Goal: Information Seeking & Learning: Learn about a topic

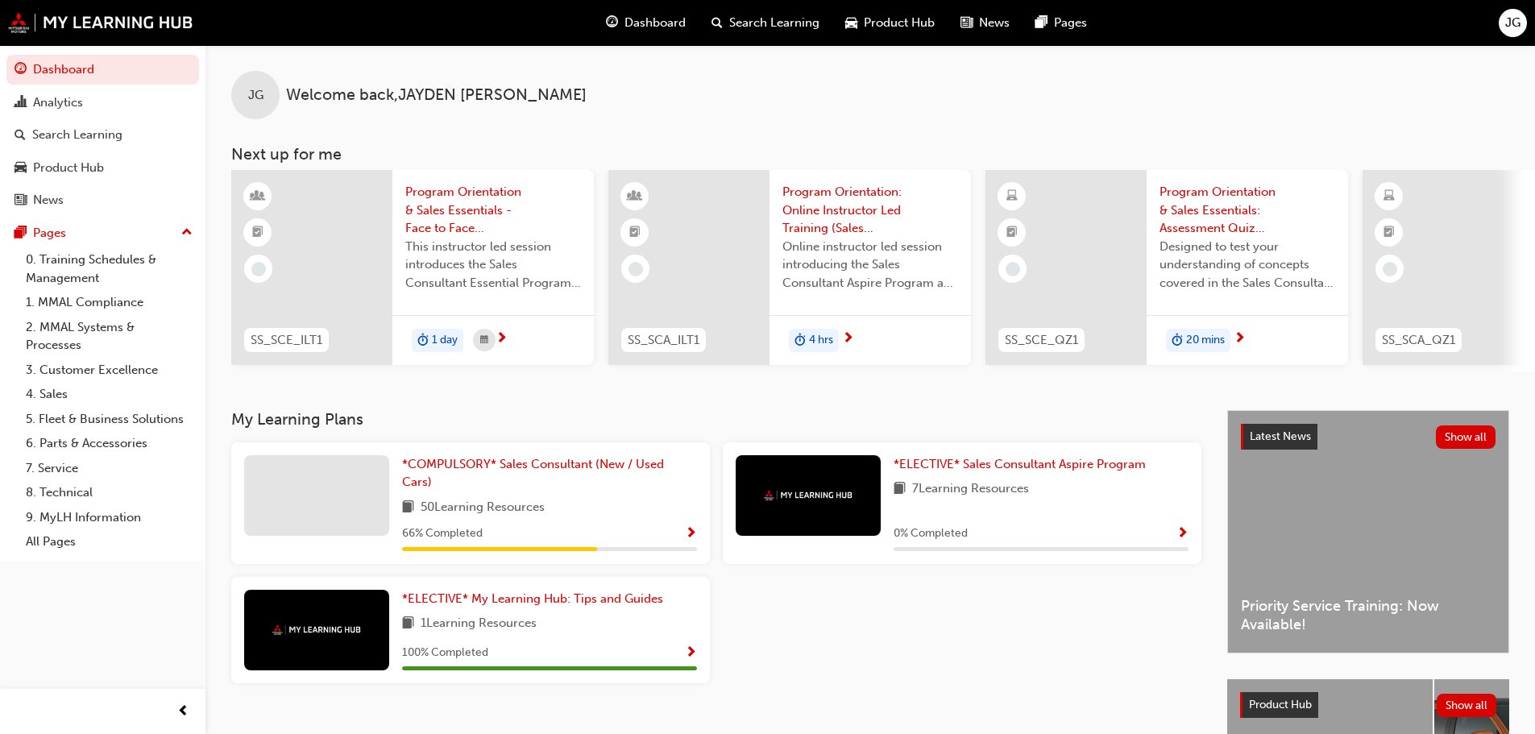
click at [1514, 19] on span "JG" at bounding box center [1513, 23] width 15 height 19
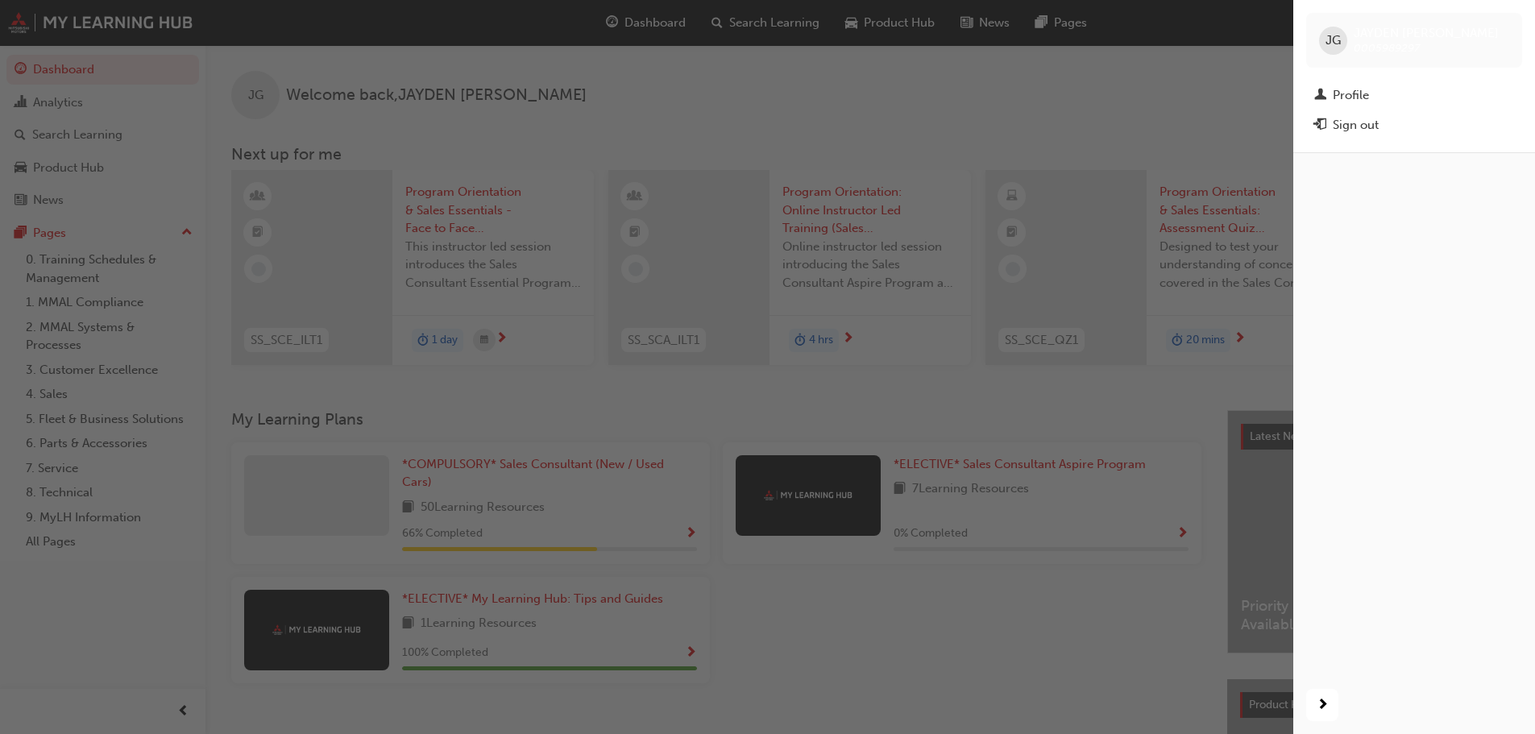
click at [1356, 94] on div "Profile" at bounding box center [1351, 95] width 36 height 19
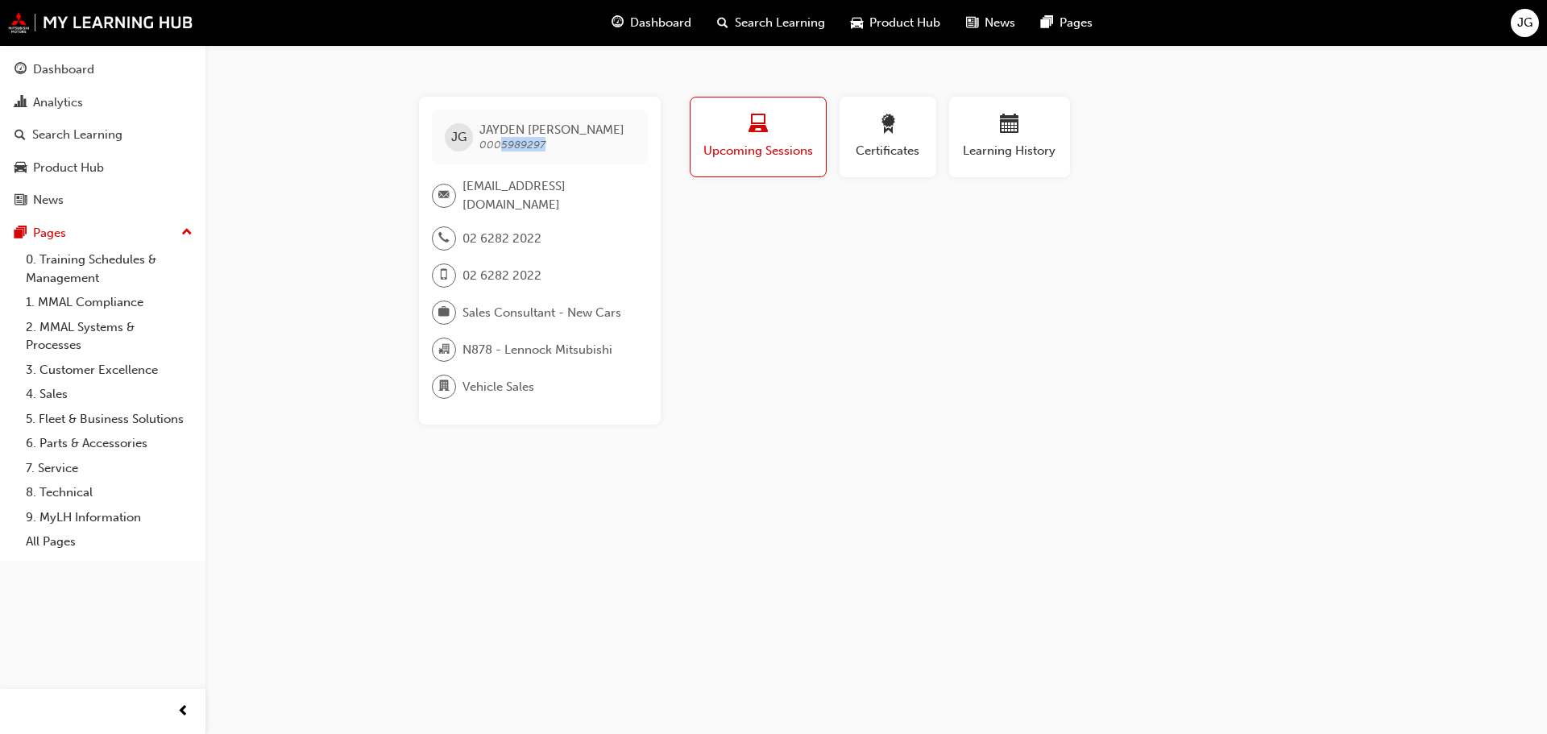
drag, startPoint x: 501, startPoint y: 146, endPoint x: 570, endPoint y: 144, distance: 68.5
click at [570, 144] on div "[PERSON_NAME] [PERSON_NAME] 0005989297" at bounding box center [540, 137] width 216 height 55
copy span "5989297"
click at [369, 301] on div "[PERSON_NAME] [PERSON_NAME] 0005989297 [EMAIL_ADDRESS][DOMAIN_NAME] 02 6282 202…" at bounding box center [773, 367] width 1547 height 734
click at [625, 23] on div "Dashboard" at bounding box center [652, 22] width 106 height 33
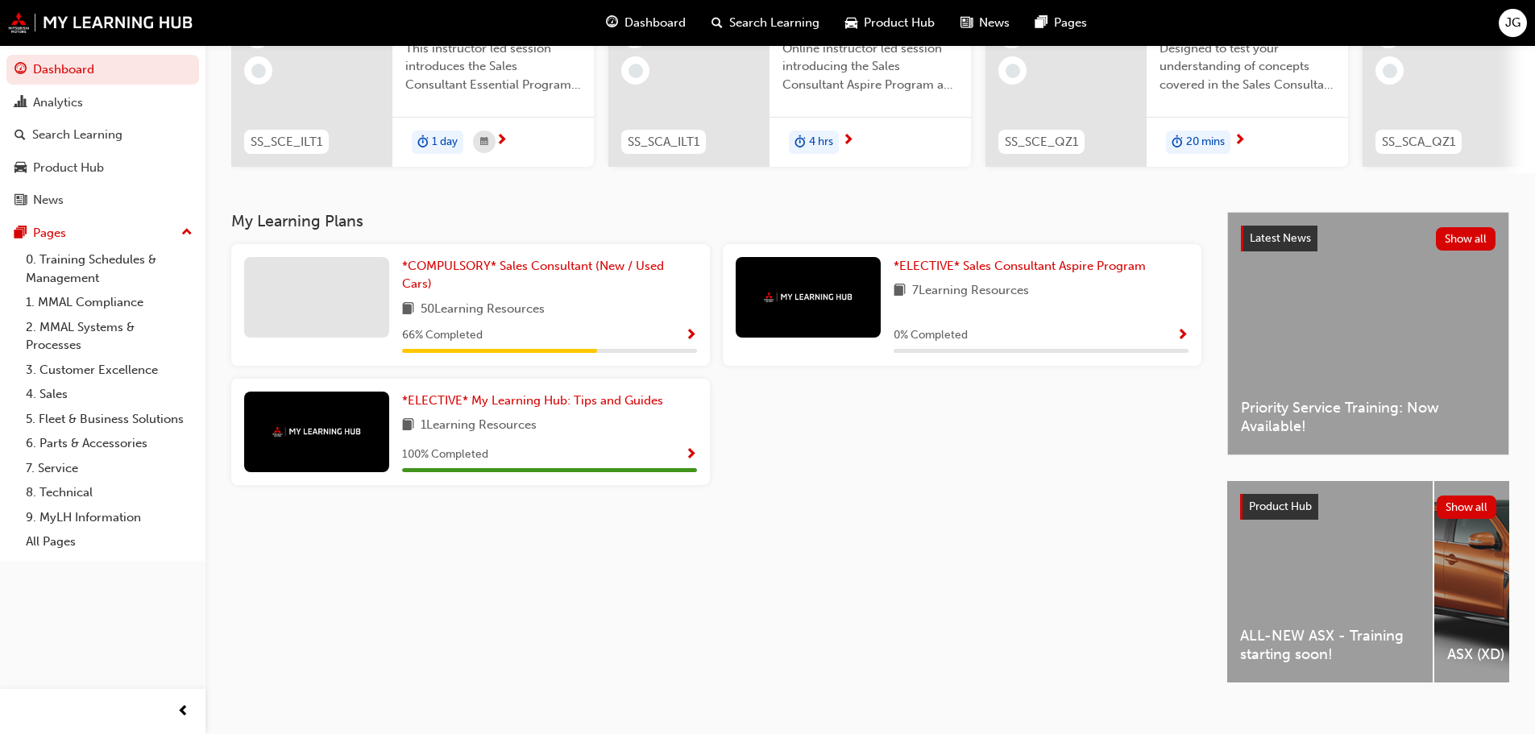
scroll to position [229, 0]
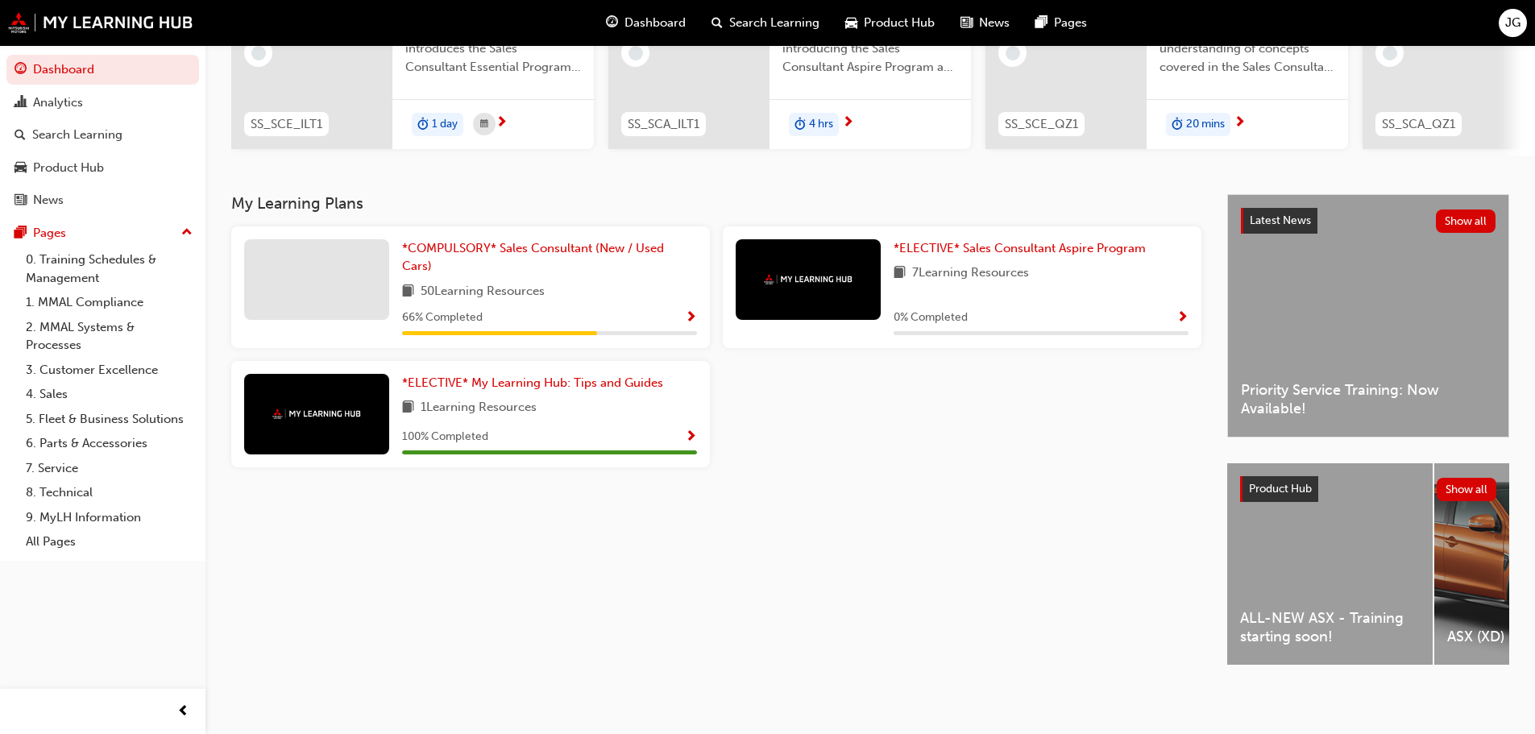
click at [1274, 573] on div "ALL-NEW ASX - Training starting soon!" at bounding box center [1330, 563] width 206 height 201
